Goal: Task Accomplishment & Management: Use online tool/utility

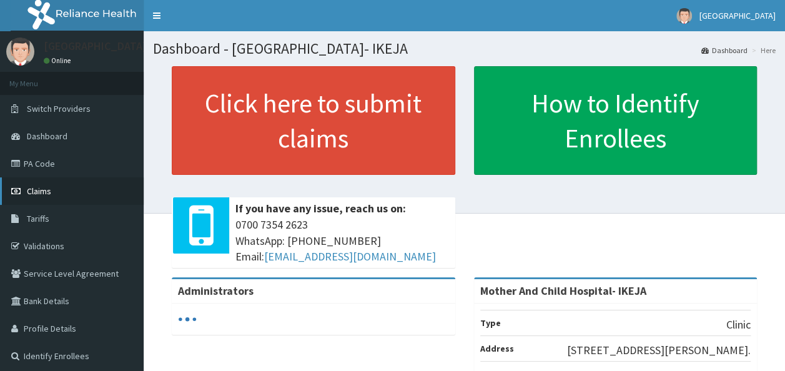
click at [44, 185] on span "Claims" at bounding box center [39, 190] width 24 height 11
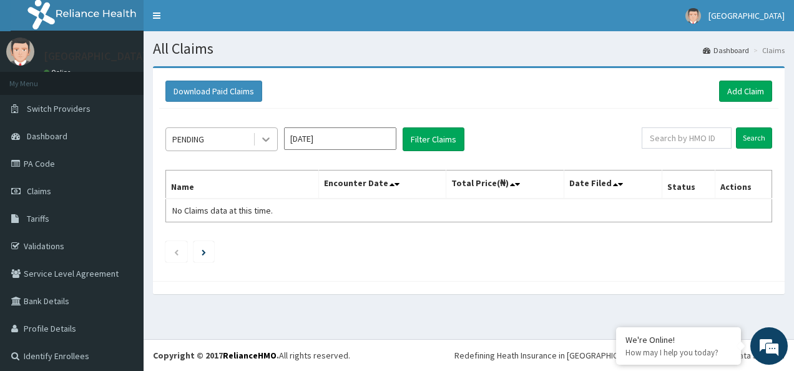
click at [265, 137] on icon at bounding box center [266, 139] width 12 height 12
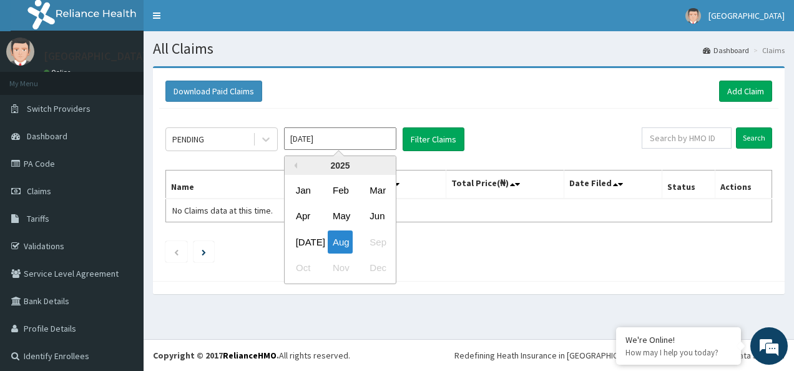
click at [327, 136] on input "[DATE]" at bounding box center [340, 138] width 112 height 22
click at [297, 166] on div "2025" at bounding box center [340, 165] width 111 height 19
click at [297, 165] on div "2025" at bounding box center [340, 165] width 111 height 19
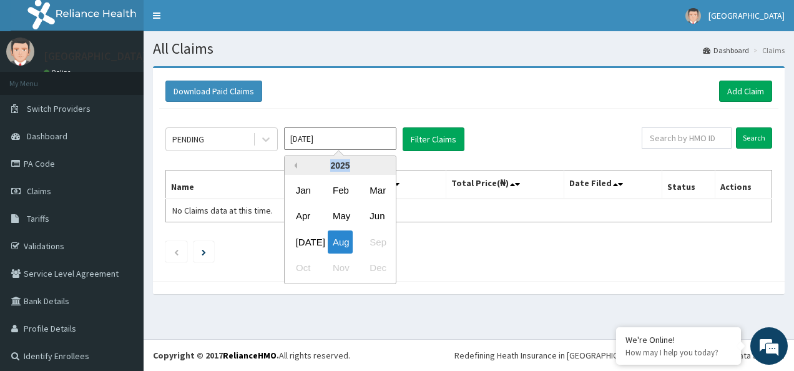
click at [295, 164] on button "Previous Year" at bounding box center [294, 165] width 6 height 6
click at [385, 166] on button "Next Year" at bounding box center [386, 165] width 6 height 6
click at [376, 238] on div "Sep" at bounding box center [377, 241] width 25 height 23
type input "[DATE]"
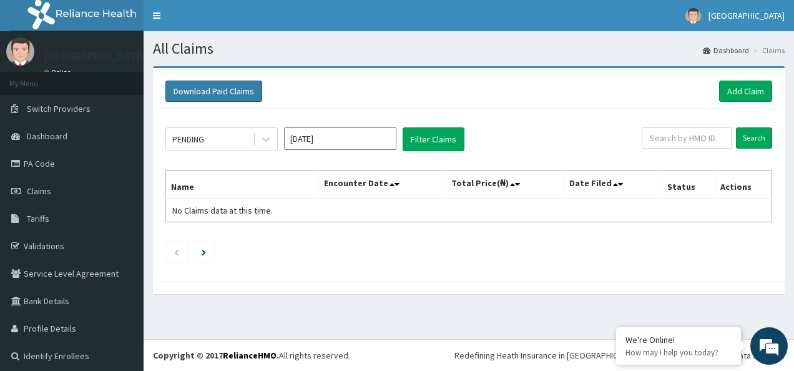
click at [226, 91] on button "Download Paid Claims" at bounding box center [213, 91] width 97 height 21
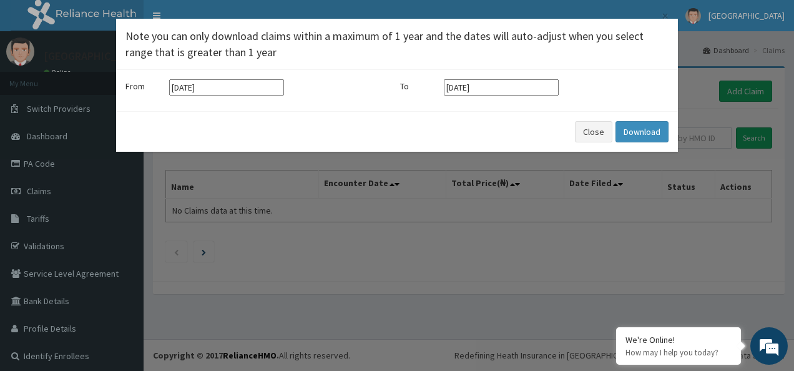
click at [210, 85] on input "[DATE]" at bounding box center [226, 87] width 115 height 16
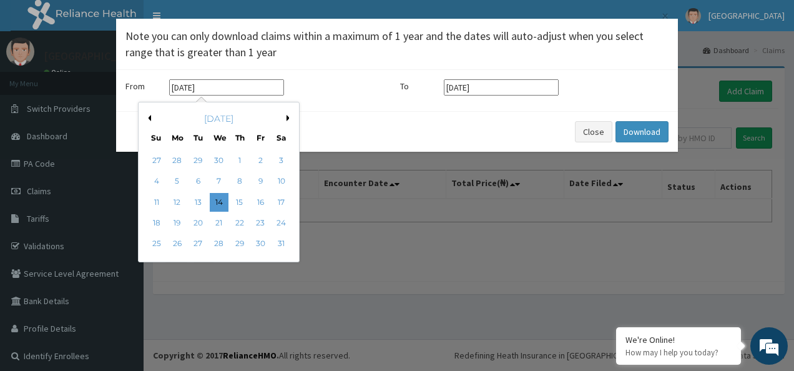
click at [150, 115] on button "Previous Month" at bounding box center [148, 118] width 6 height 6
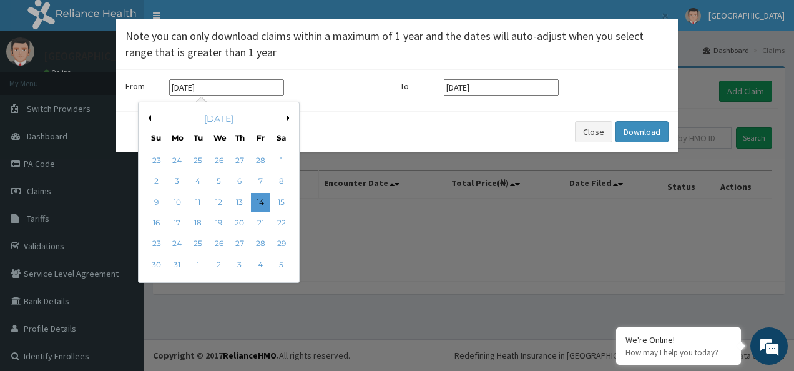
click at [150, 115] on button "Previous Month" at bounding box center [148, 118] width 6 height 6
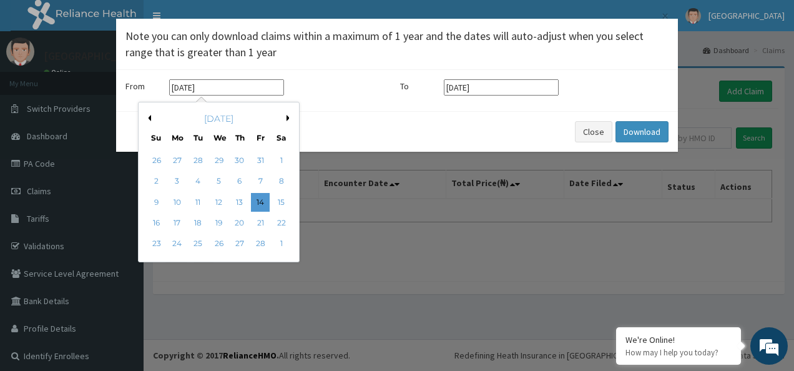
click at [150, 115] on button "Previous Month" at bounding box center [148, 118] width 6 height 6
click at [150, 116] on button "Previous Month" at bounding box center [148, 118] width 6 height 6
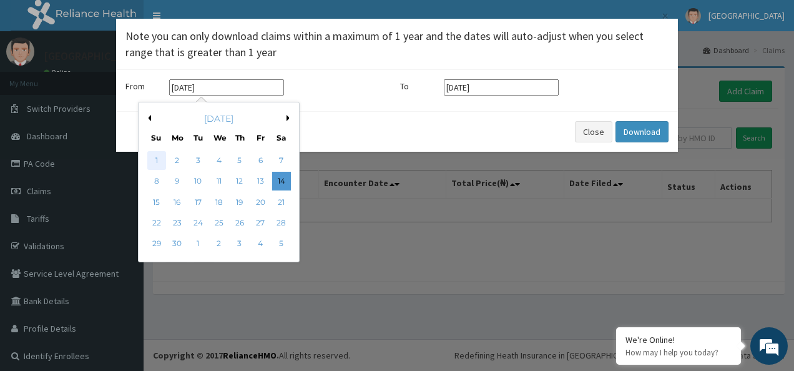
click at [156, 156] on div "1" at bounding box center [156, 160] width 19 height 19
type input "[DATE]"
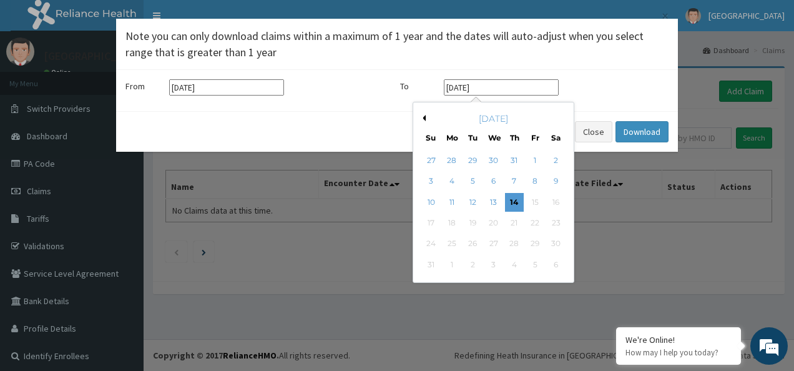
click at [475, 87] on input "[DATE]" at bounding box center [501, 87] width 115 height 16
click at [423, 115] on button "Previous Month" at bounding box center [423, 118] width 6 height 6
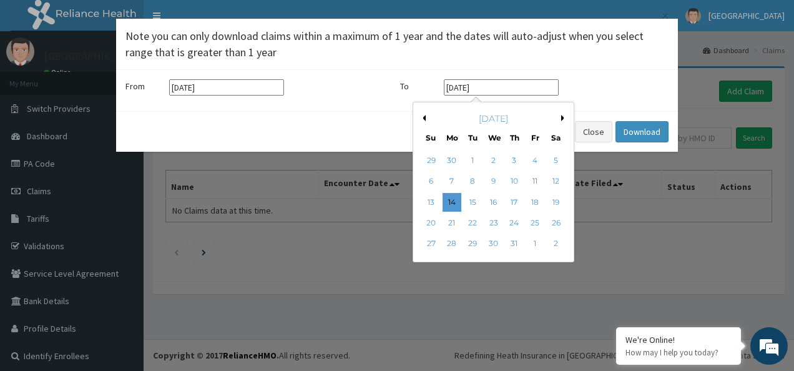
click at [423, 115] on button "Previous Month" at bounding box center [423, 118] width 6 height 6
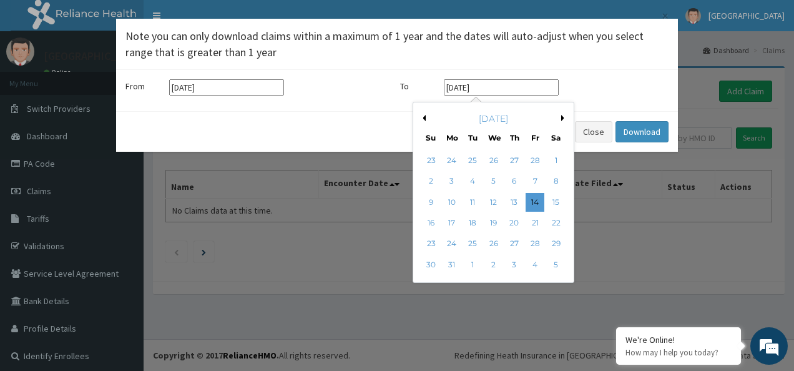
click at [423, 115] on button "Previous Month" at bounding box center [423, 118] width 6 height 6
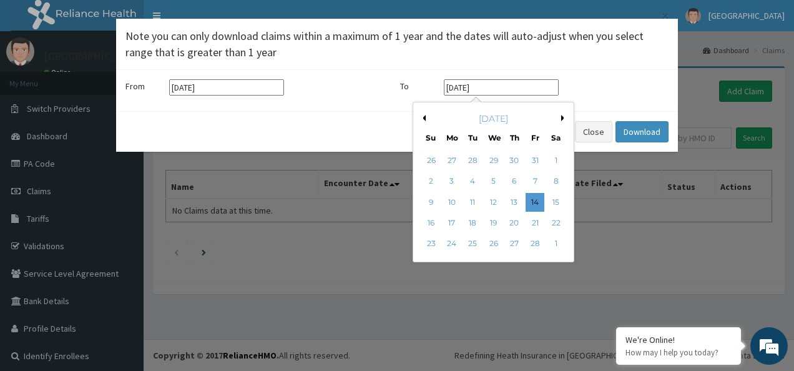
click at [423, 115] on button "Previous Month" at bounding box center [423, 118] width 6 height 6
click at [420, 116] on button "Previous Month" at bounding box center [423, 118] width 6 height 6
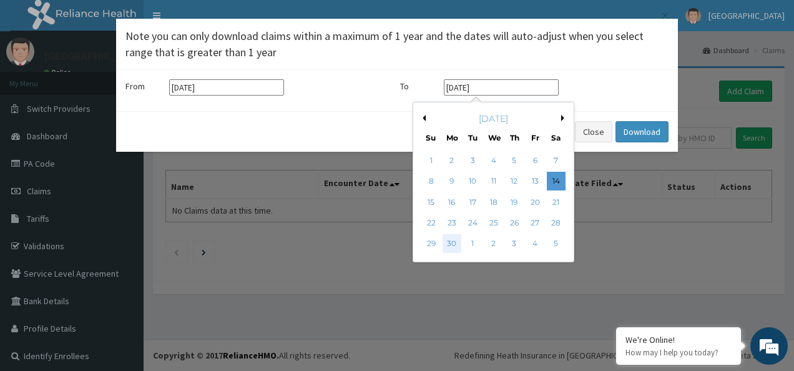
click at [450, 238] on div "30" at bounding box center [452, 244] width 19 height 19
type input "[DATE]"
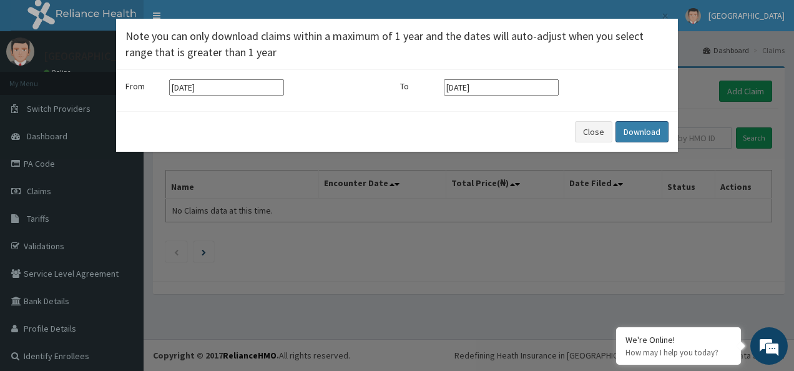
click at [632, 135] on button "Download" at bounding box center [642, 131] width 53 height 21
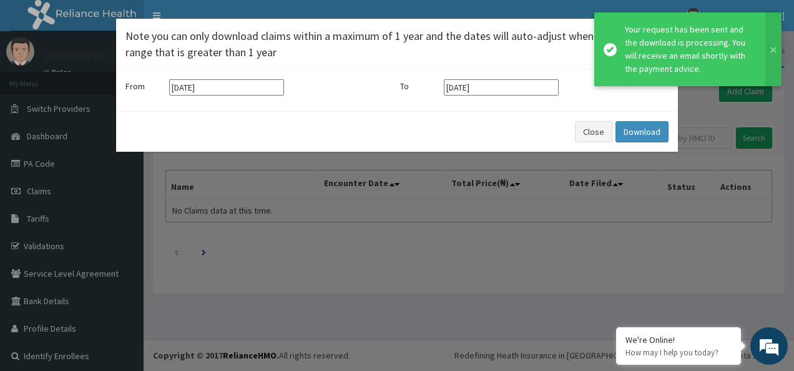
click at [385, 213] on div "× Note you can only download claims within a maximum of 1 year and the dates wi…" at bounding box center [397, 185] width 794 height 371
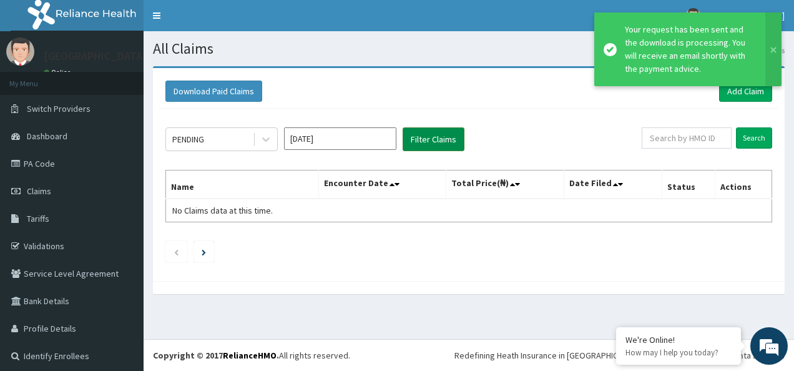
click at [436, 138] on button "Filter Claims" at bounding box center [434, 139] width 62 height 24
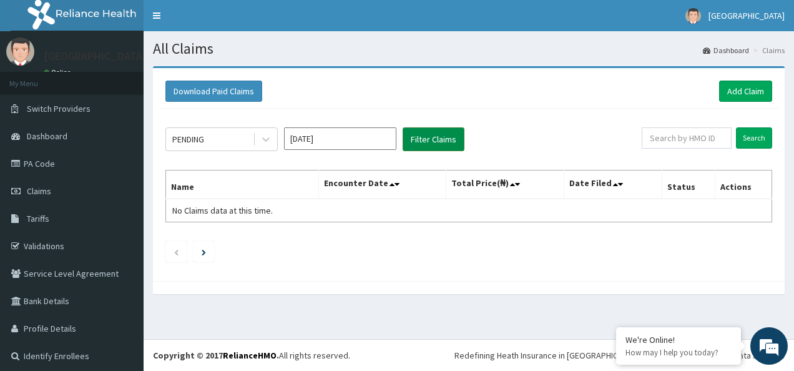
click at [436, 138] on button "Filter Claims" at bounding box center [434, 139] width 62 height 24
drag, startPoint x: 436, startPoint y: 138, endPoint x: 426, endPoint y: 138, distance: 9.4
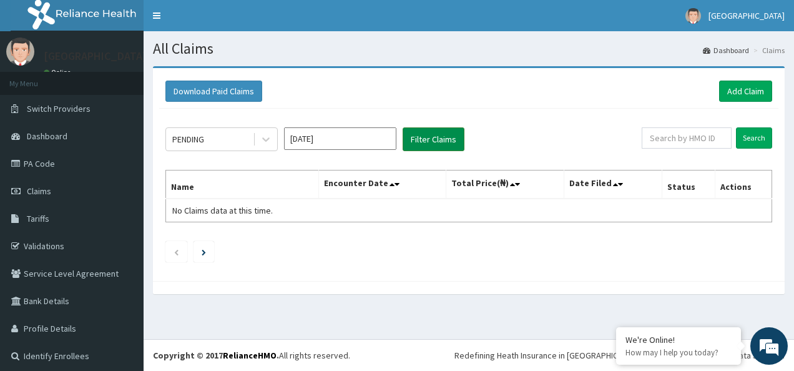
click at [435, 138] on button "Filter Claims" at bounding box center [434, 139] width 62 height 24
click at [262, 138] on icon at bounding box center [266, 139] width 12 height 12
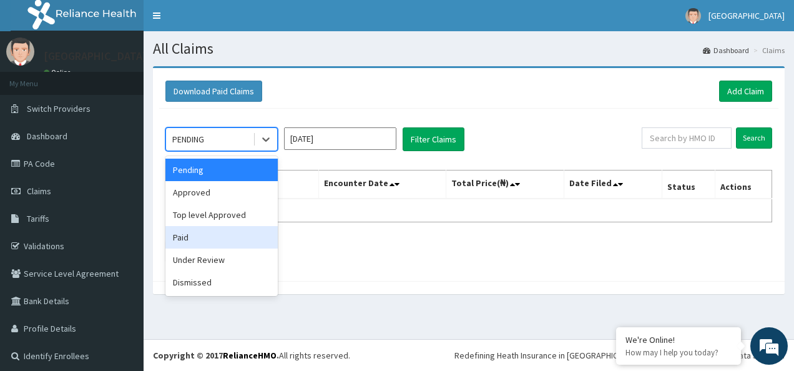
drag, startPoint x: 188, startPoint y: 235, endPoint x: 205, endPoint y: 223, distance: 20.6
click at [194, 231] on div "Paid" at bounding box center [221, 237] width 112 height 22
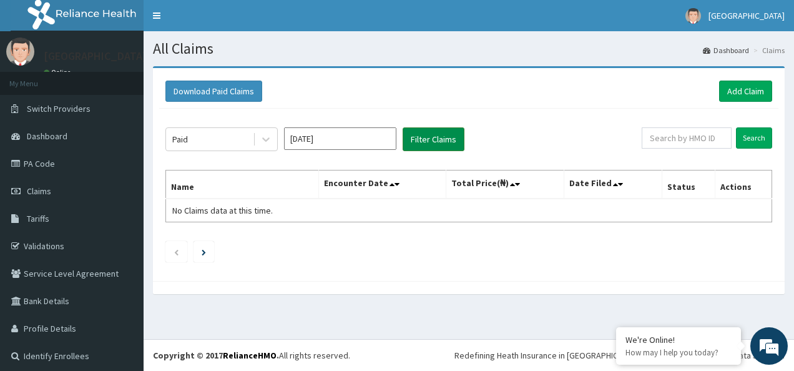
click at [420, 140] on button "Filter Claims" at bounding box center [434, 139] width 62 height 24
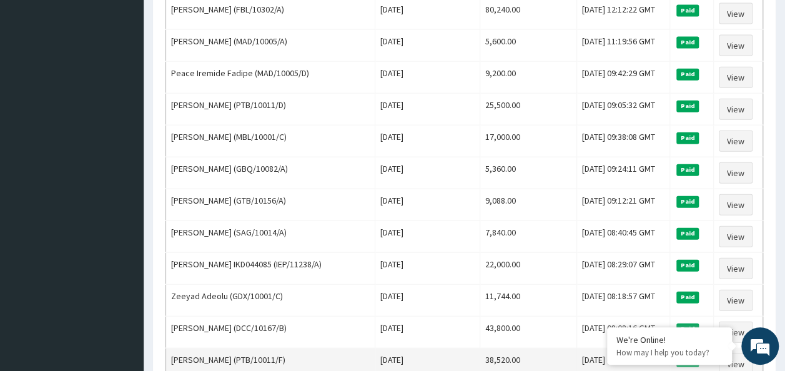
scroll to position [1513, 0]
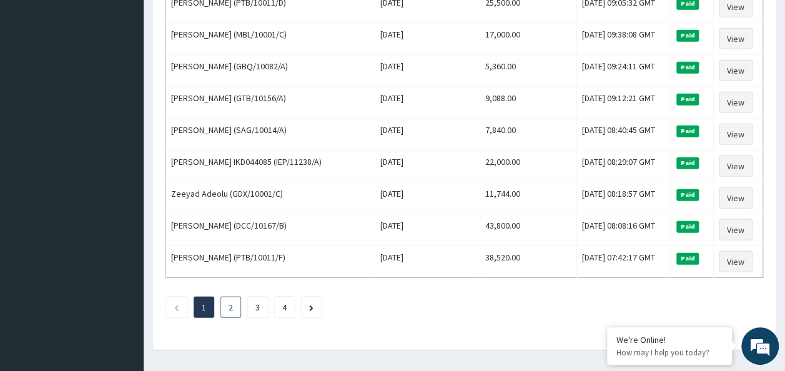
click at [230, 302] on link "2" at bounding box center [231, 307] width 4 height 11
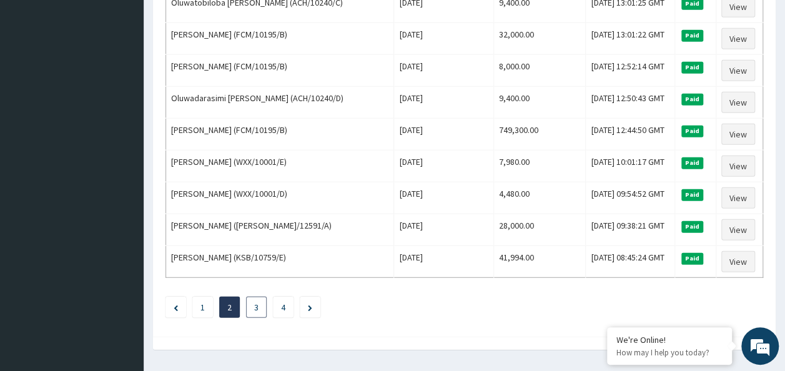
click at [258, 302] on link "3" at bounding box center [256, 307] width 4 height 11
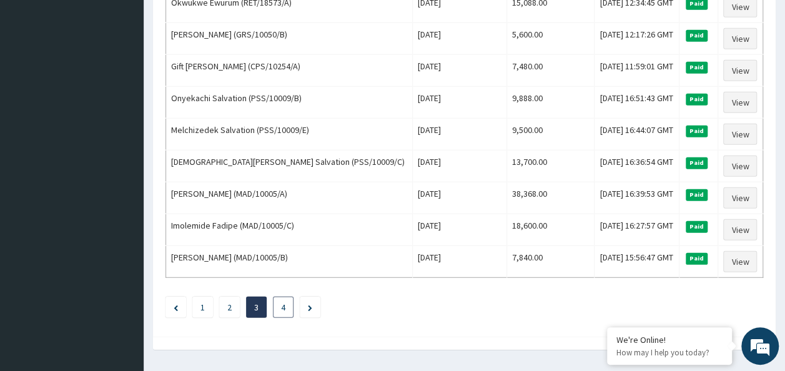
click at [278, 297] on li "4" at bounding box center [283, 307] width 21 height 21
click at [281, 297] on li "4" at bounding box center [283, 307] width 21 height 21
click at [285, 302] on link "4" at bounding box center [283, 307] width 4 height 11
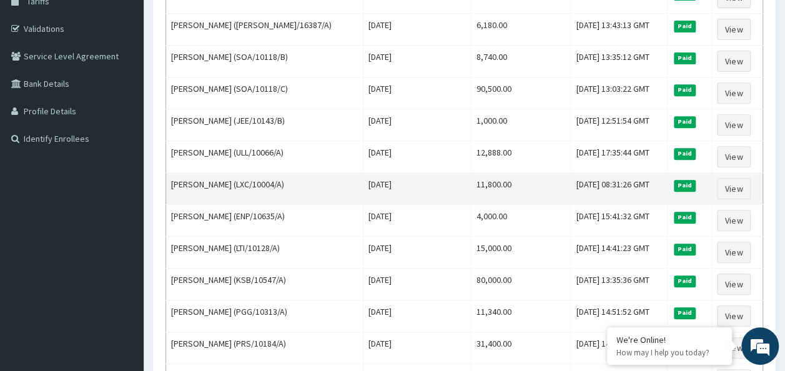
scroll to position [0, 0]
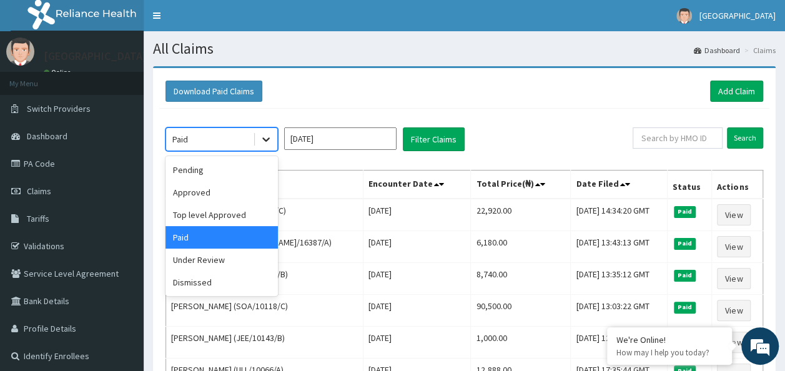
click at [265, 133] on icon at bounding box center [266, 139] width 12 height 12
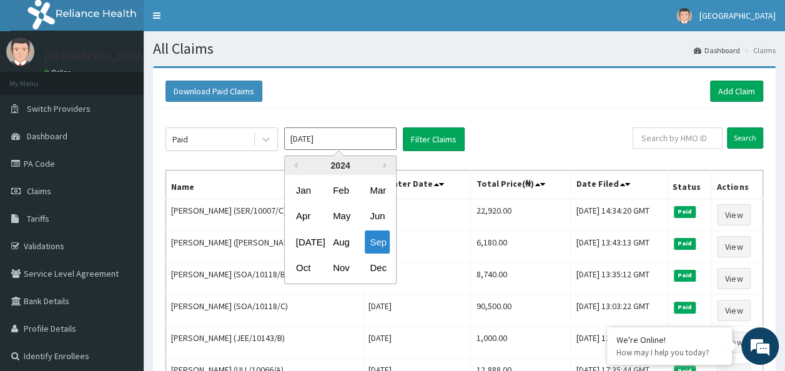
click at [350, 143] on input "[DATE]" at bounding box center [340, 138] width 112 height 22
click at [301, 266] on div "Oct" at bounding box center [303, 268] width 25 height 23
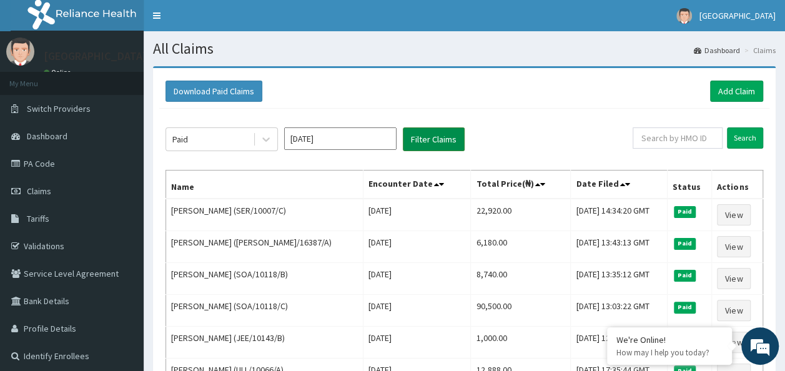
drag, startPoint x: 407, startPoint y: 143, endPoint x: 418, endPoint y: 141, distance: 11.4
click at [416, 143] on button "Filter Claims" at bounding box center [434, 139] width 62 height 24
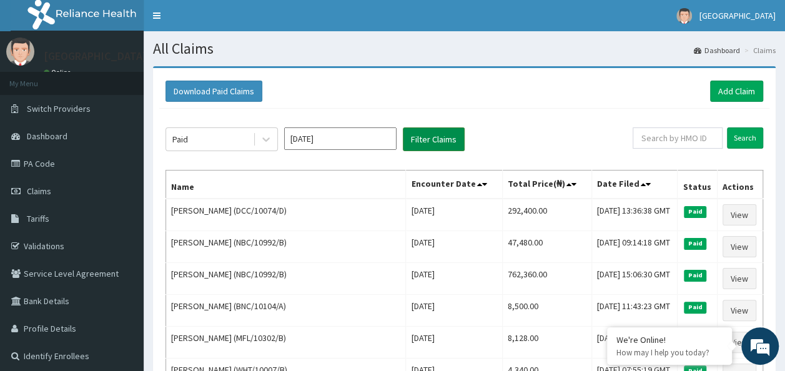
click at [418, 141] on button "Filter Claims" at bounding box center [434, 139] width 62 height 24
click at [337, 137] on input "[DATE]" at bounding box center [340, 138] width 112 height 22
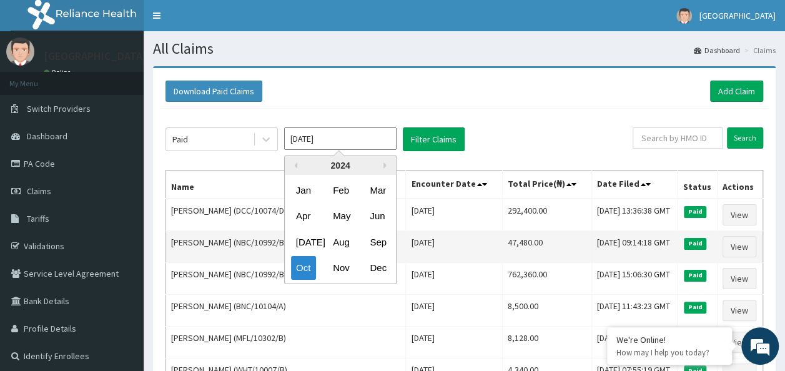
drag, startPoint x: 381, startPoint y: 270, endPoint x: 413, endPoint y: 235, distance: 46.9
click at [381, 267] on div "Dec" at bounding box center [377, 268] width 25 height 23
type input "[DATE]"
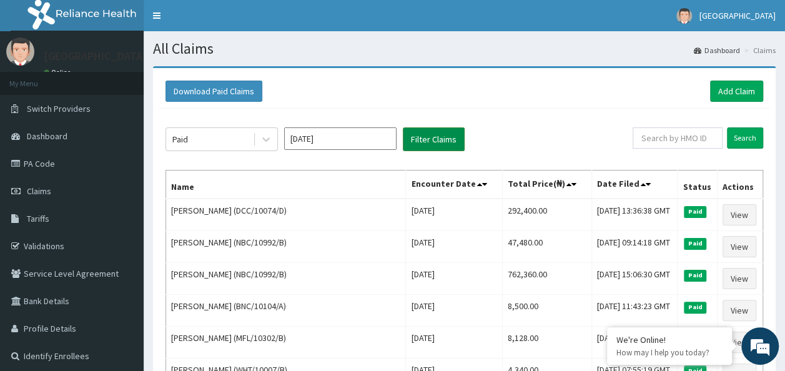
click at [441, 147] on button "Filter Claims" at bounding box center [434, 139] width 62 height 24
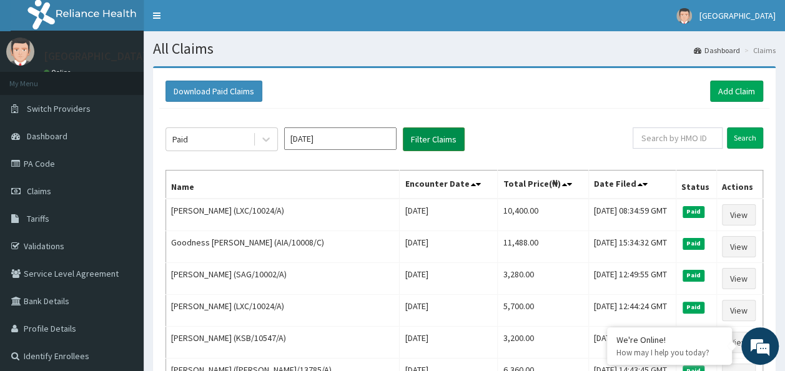
click at [435, 140] on button "Filter Claims" at bounding box center [434, 139] width 62 height 24
drag, startPoint x: 422, startPoint y: 136, endPoint x: 277, endPoint y: 121, distance: 145.6
click at [423, 137] on button "Filter Claims" at bounding box center [434, 139] width 62 height 24
click at [227, 94] on button "Download Paid Claims" at bounding box center [213, 91] width 97 height 21
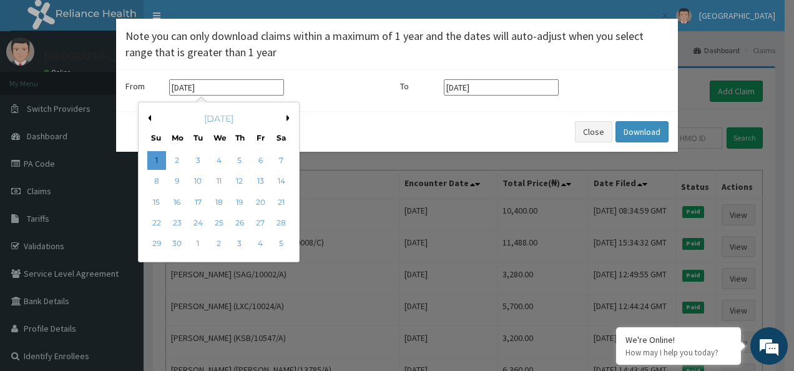
click at [217, 84] on input "[DATE]" at bounding box center [226, 87] width 115 height 16
click at [281, 114] on div "[DATE]" at bounding box center [219, 118] width 150 height 12
click at [282, 114] on div "[DATE]" at bounding box center [219, 118] width 150 height 12
click at [285, 116] on div "[DATE]" at bounding box center [219, 118] width 150 height 12
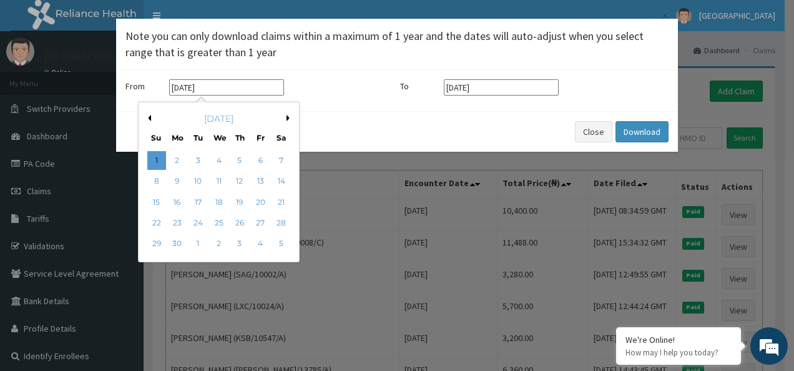
click at [287, 116] on button "Next Month" at bounding box center [290, 118] width 6 height 6
click at [286, 117] on div "[DATE]" at bounding box center [219, 118] width 150 height 12
click at [286, 118] on div "[DATE]" at bounding box center [219, 118] width 150 height 12
click at [265, 243] on div "1" at bounding box center [260, 244] width 19 height 19
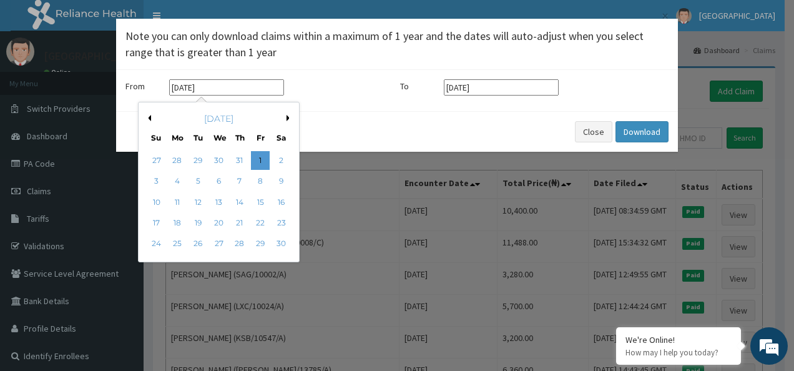
click at [233, 86] on input "[DATE]" at bounding box center [226, 87] width 115 height 16
click at [282, 116] on div "[DATE]" at bounding box center [219, 118] width 150 height 12
click at [277, 245] on div "30" at bounding box center [281, 244] width 19 height 19
type input "[DATE]"
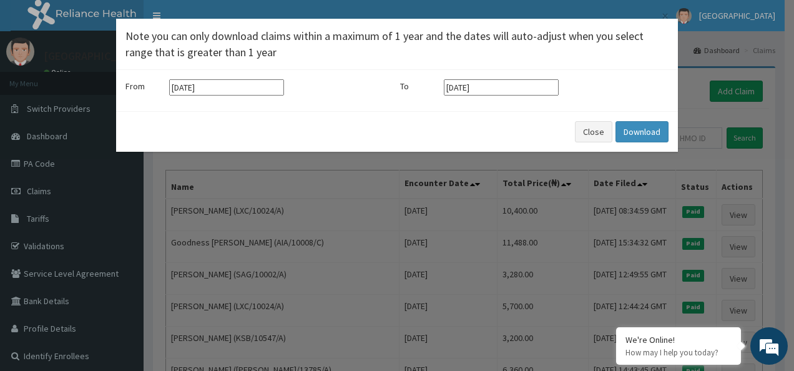
click at [258, 87] on input "[DATE]" at bounding box center [226, 87] width 115 height 16
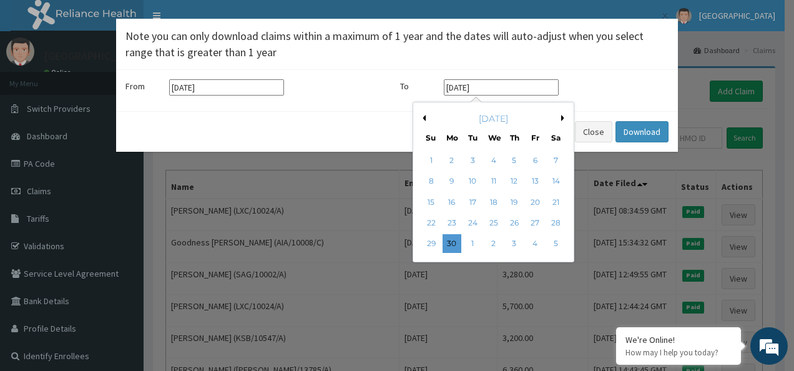
click at [486, 84] on input "[DATE]" at bounding box center [501, 87] width 115 height 16
click at [561, 116] on button "Next Month" at bounding box center [564, 118] width 6 height 6
click at [451, 237] on div "30" at bounding box center [452, 244] width 19 height 19
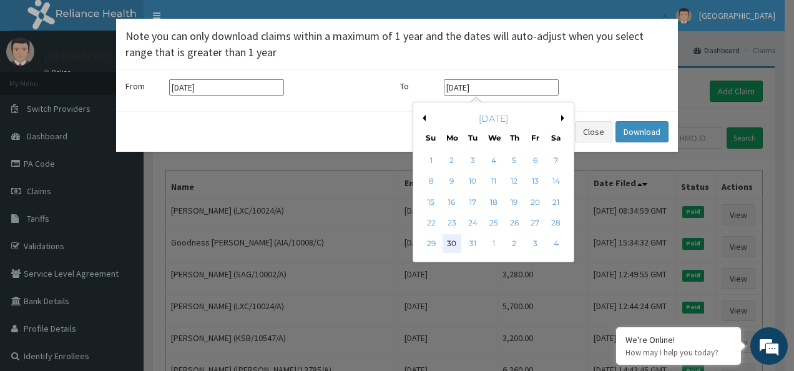
type input "[DATE]"
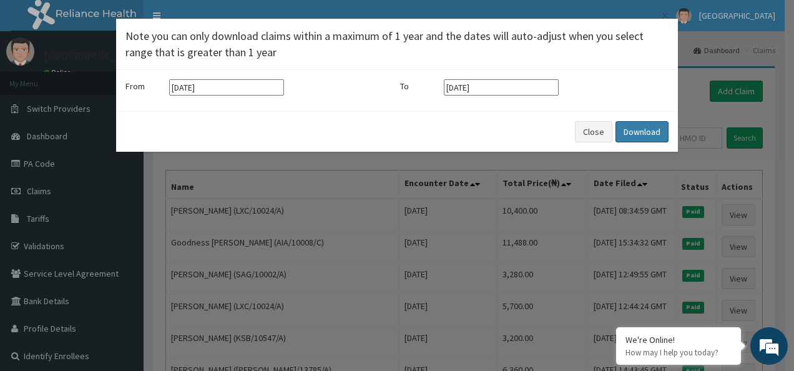
click at [632, 125] on button "Download" at bounding box center [642, 131] width 53 height 21
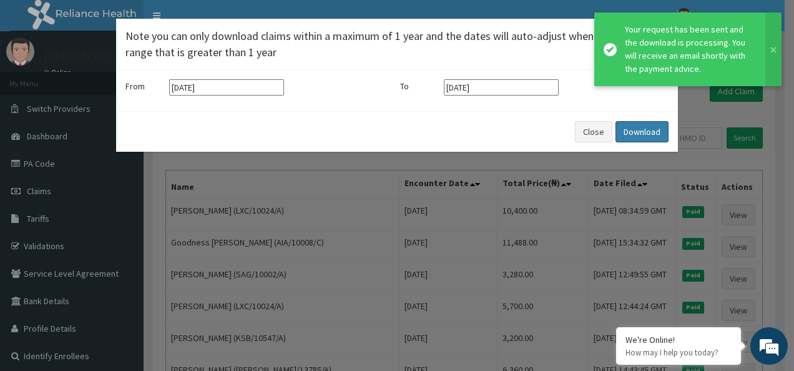
click at [647, 125] on button "Download" at bounding box center [642, 131] width 53 height 21
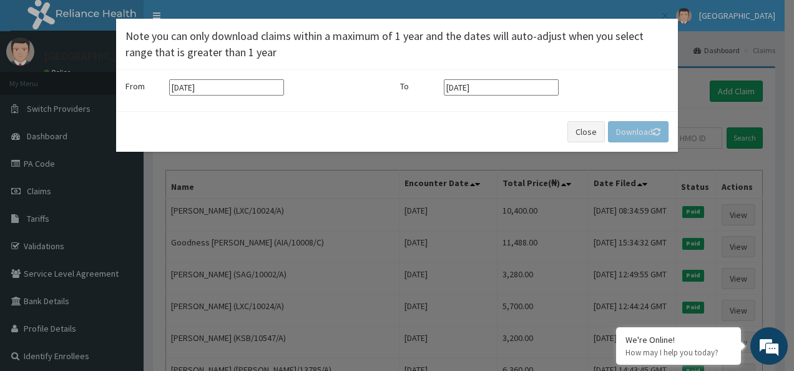
click at [347, 206] on div "× Note you can only download claims within a maximum of 1 year and the dates wi…" at bounding box center [397, 185] width 794 height 371
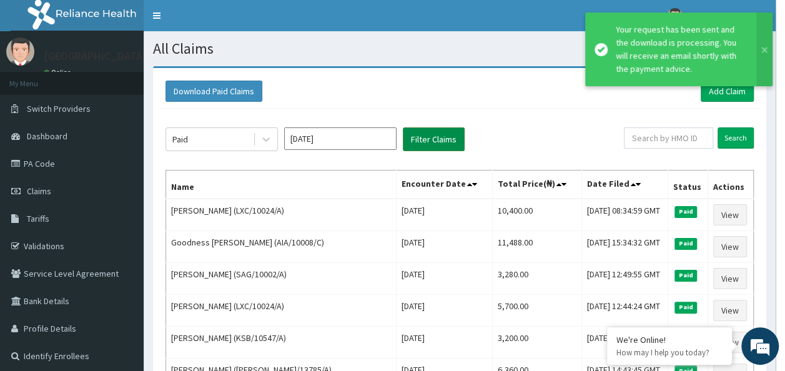
click at [441, 139] on button "Filter Claims" at bounding box center [434, 139] width 62 height 24
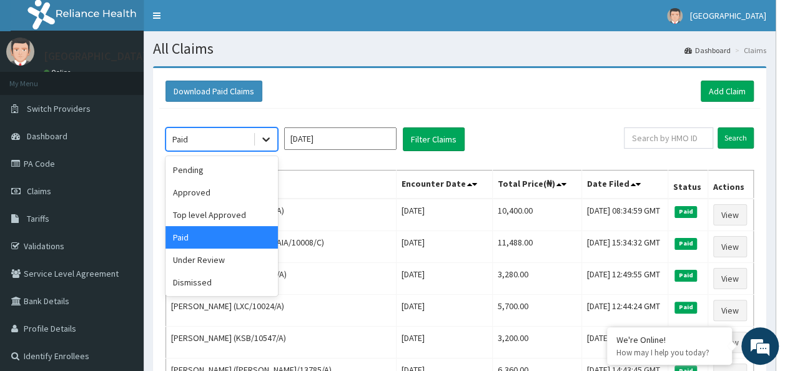
click at [262, 138] on icon at bounding box center [266, 139] width 12 height 12
click at [204, 165] on div "Pending" at bounding box center [221, 170] width 112 height 22
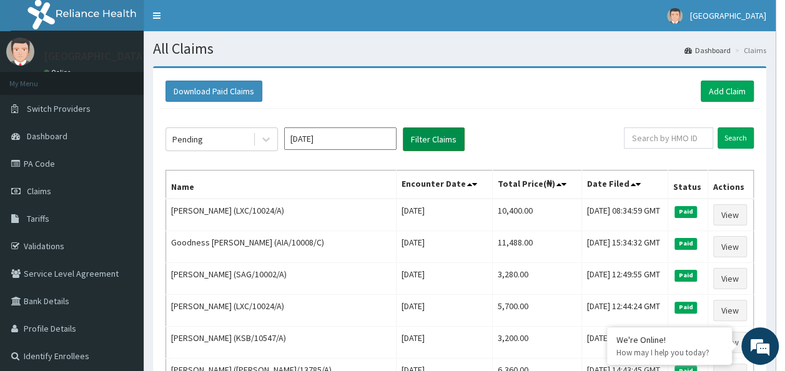
click at [429, 143] on button "Filter Claims" at bounding box center [434, 139] width 62 height 24
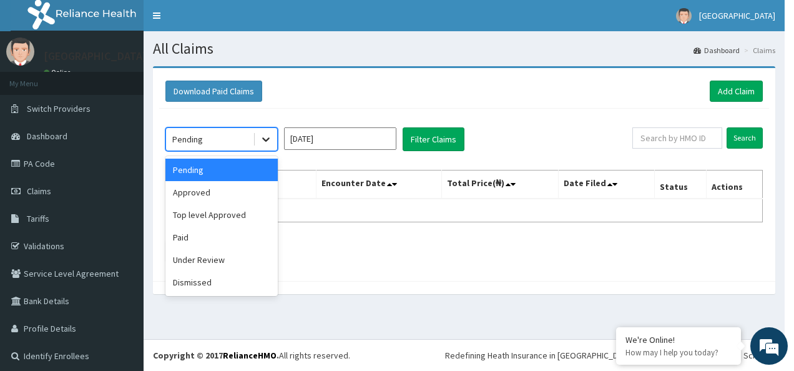
click at [260, 137] on div at bounding box center [266, 139] width 22 height 22
click at [214, 193] on div "Approved" at bounding box center [221, 192] width 112 height 22
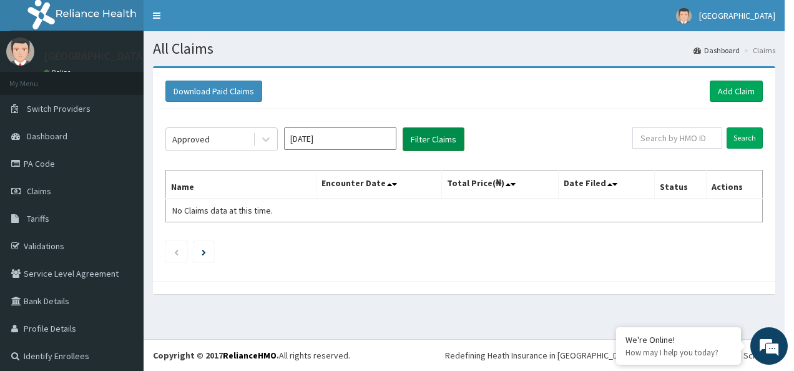
click at [417, 144] on button "Filter Claims" at bounding box center [434, 139] width 62 height 24
click at [416, 144] on button "Filter Claims" at bounding box center [434, 139] width 62 height 24
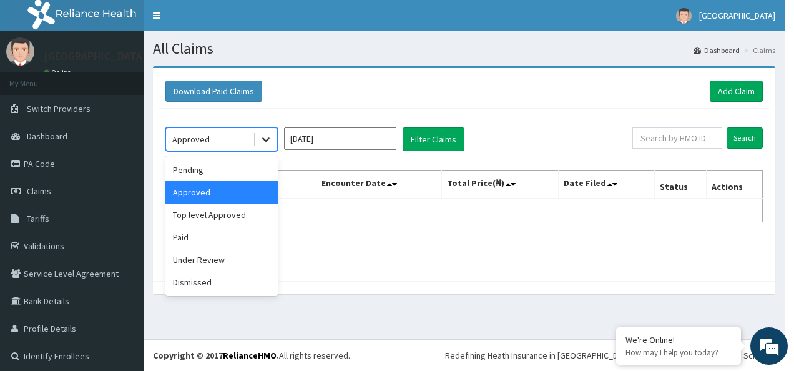
click at [269, 140] on icon at bounding box center [266, 139] width 12 height 12
drag, startPoint x: 219, startPoint y: 216, endPoint x: 224, endPoint y: 210, distance: 8.0
click at [219, 216] on div "Top level Approved" at bounding box center [221, 215] width 112 height 22
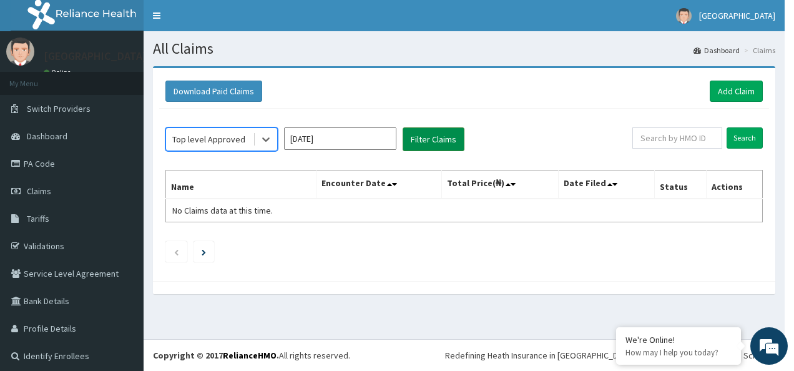
click at [417, 142] on button "Filter Claims" at bounding box center [434, 139] width 62 height 24
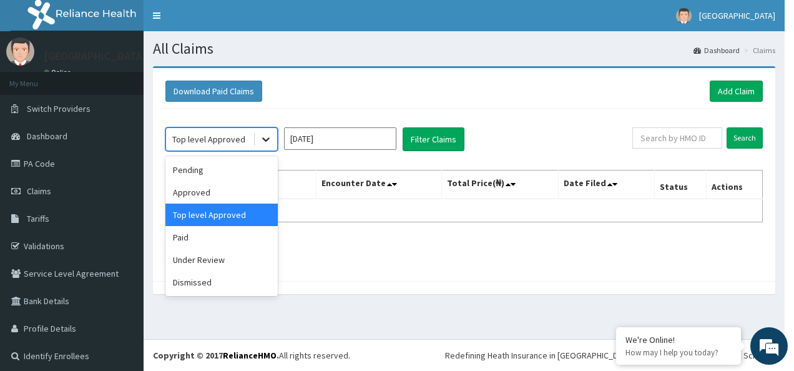
click at [261, 137] on icon at bounding box center [266, 139] width 12 height 12
drag, startPoint x: 210, startPoint y: 237, endPoint x: 388, endPoint y: 174, distance: 189.0
click at [210, 233] on div "Paid" at bounding box center [221, 237] width 112 height 22
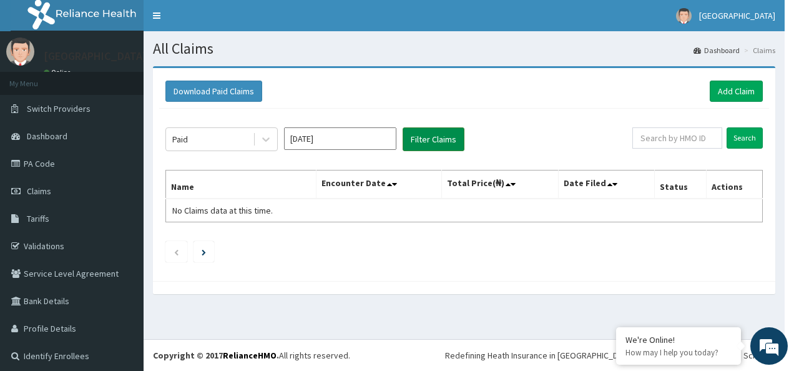
click at [416, 132] on button "Filter Claims" at bounding box center [434, 139] width 62 height 24
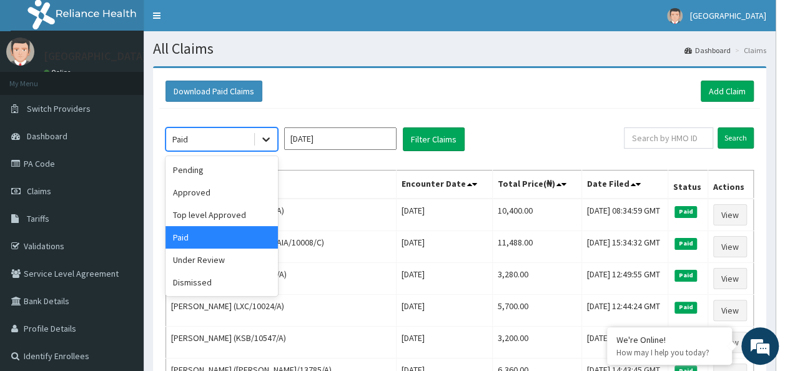
click at [263, 140] on icon at bounding box center [266, 139] width 12 height 12
click at [223, 257] on div "Under Review" at bounding box center [221, 259] width 112 height 22
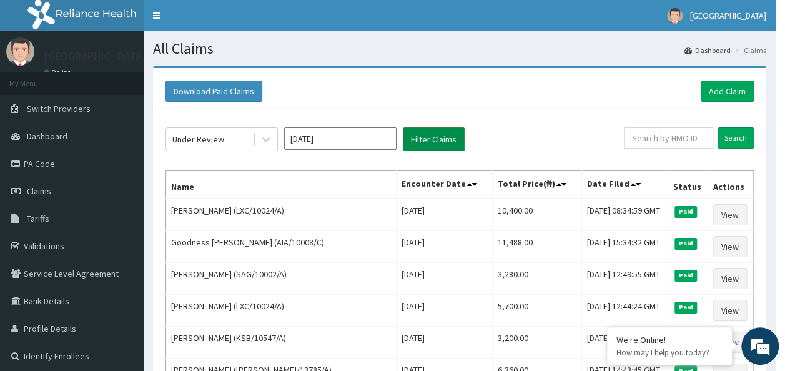
click at [425, 144] on button "Filter Claims" at bounding box center [434, 139] width 62 height 24
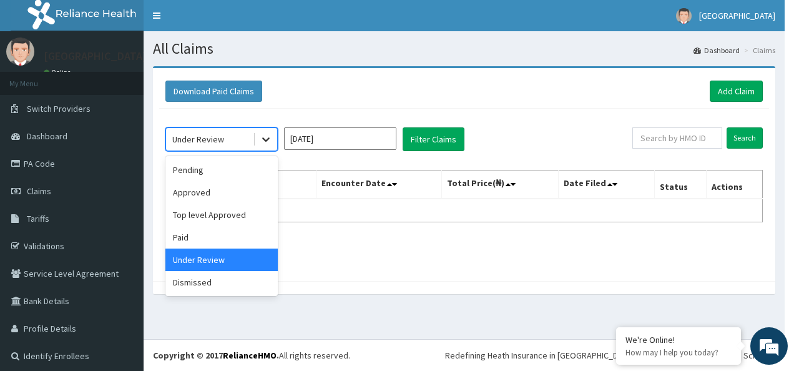
click at [263, 140] on icon at bounding box center [266, 139] width 12 height 12
drag, startPoint x: 232, startPoint y: 281, endPoint x: 237, endPoint y: 273, distance: 9.0
click at [233, 278] on div "Dismissed" at bounding box center [221, 282] width 112 height 22
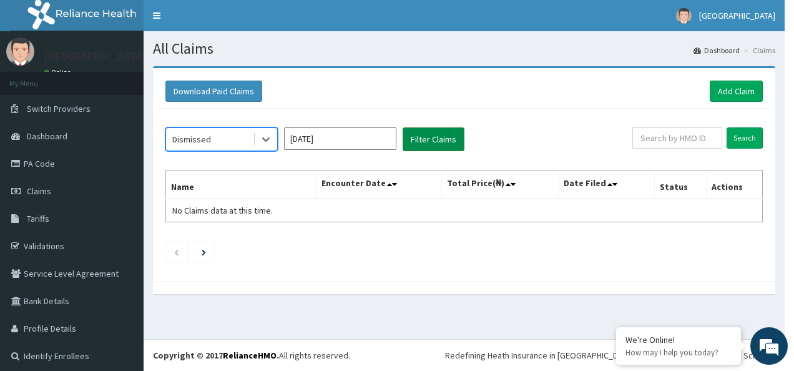
click at [426, 135] on button "Filter Claims" at bounding box center [434, 139] width 62 height 24
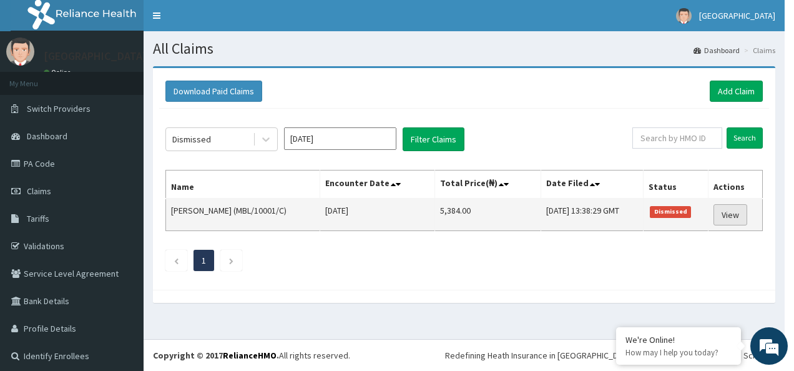
click at [727, 217] on link "View" at bounding box center [731, 214] width 34 height 21
